Goal: Task Accomplishment & Management: Manage account settings

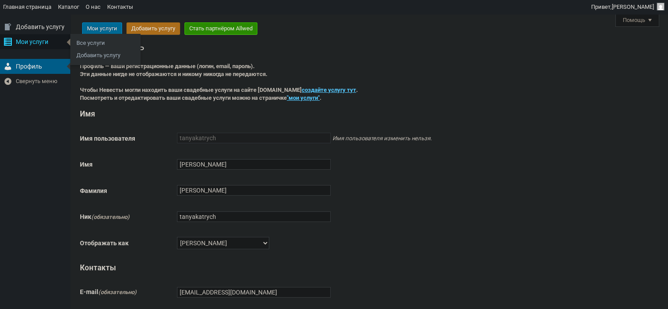
click at [40, 46] on div "Мои услуги" at bounding box center [35, 41] width 70 height 15
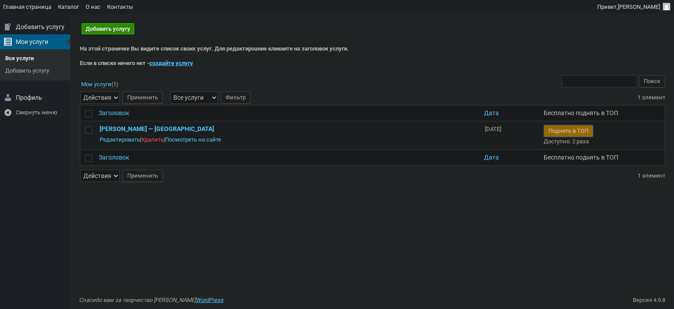
click at [561, 130] on button "Поднять в ТОП" at bounding box center [569, 131] width 50 height 12
